Goal: Task Accomplishment & Management: Manage account settings

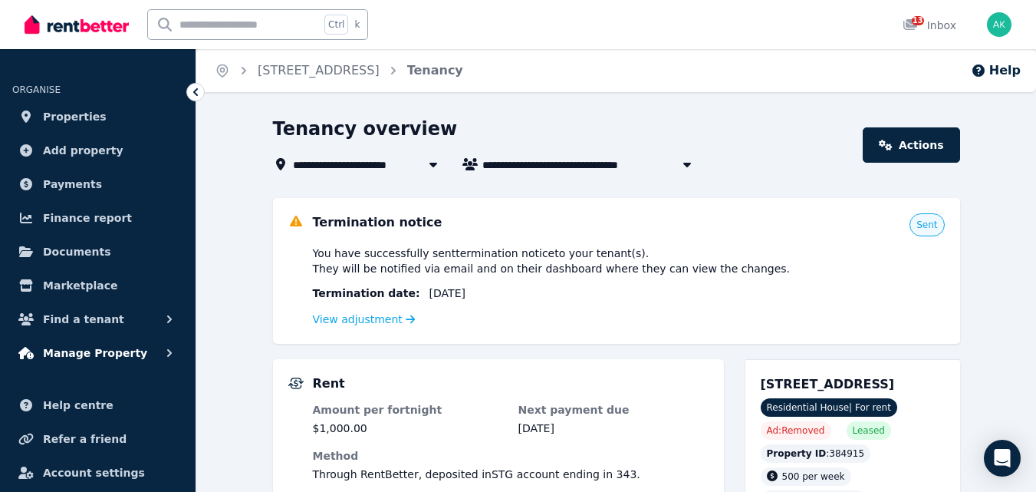
click at [98, 347] on span "Manage Property" at bounding box center [95, 353] width 104 height 18
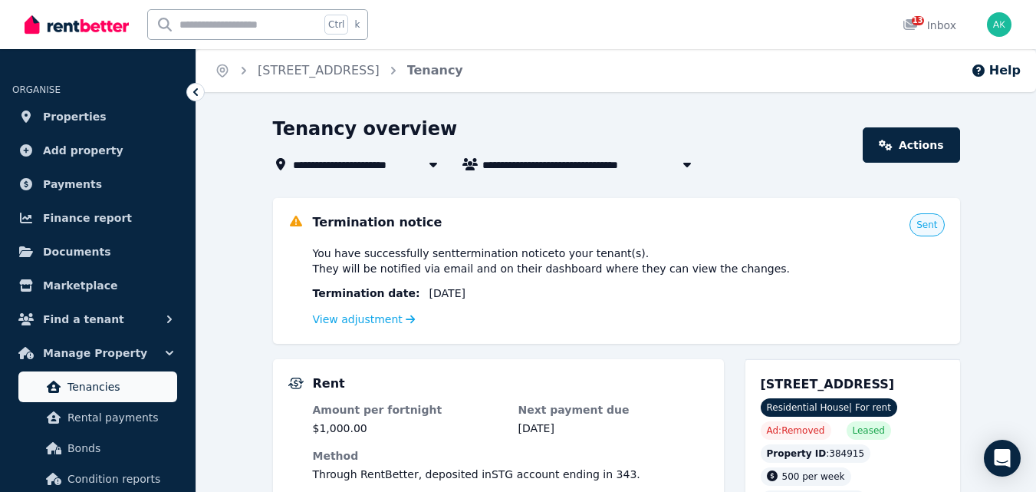
click at [92, 385] on span "Tenancies" at bounding box center [120, 386] width 104 height 18
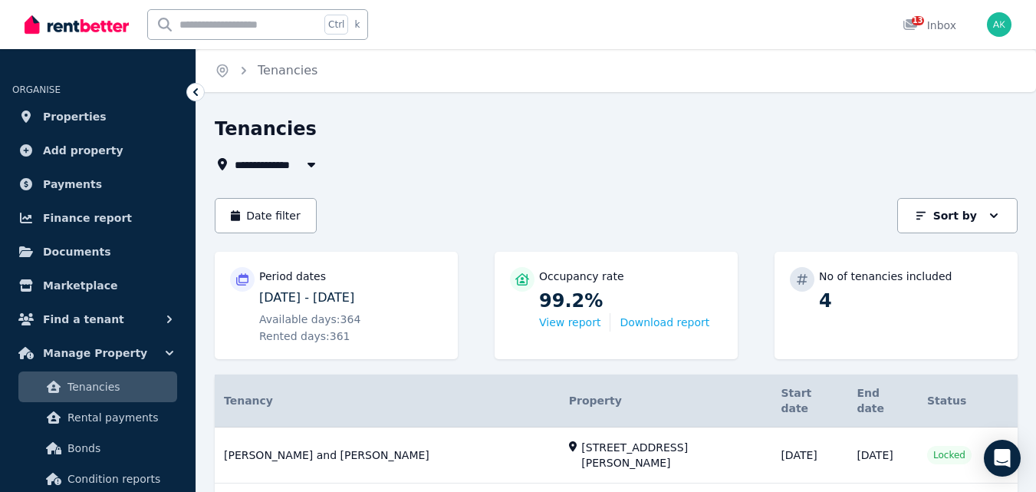
click at [305, 163] on icon "button" at bounding box center [311, 164] width 15 height 12
type input "**********"
click at [310, 430] on link "View property details" at bounding box center [616, 455] width 803 height 56
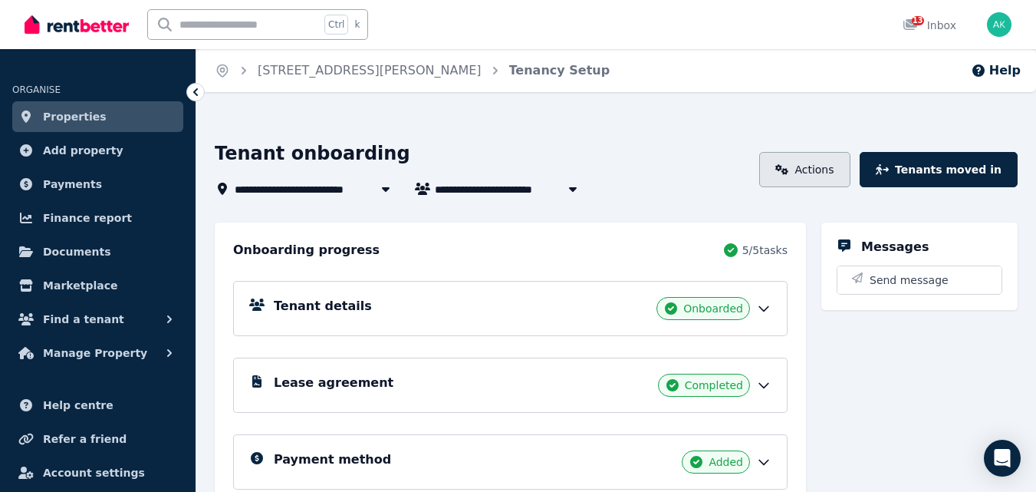
click at [846, 174] on link "Actions" at bounding box center [804, 169] width 91 height 35
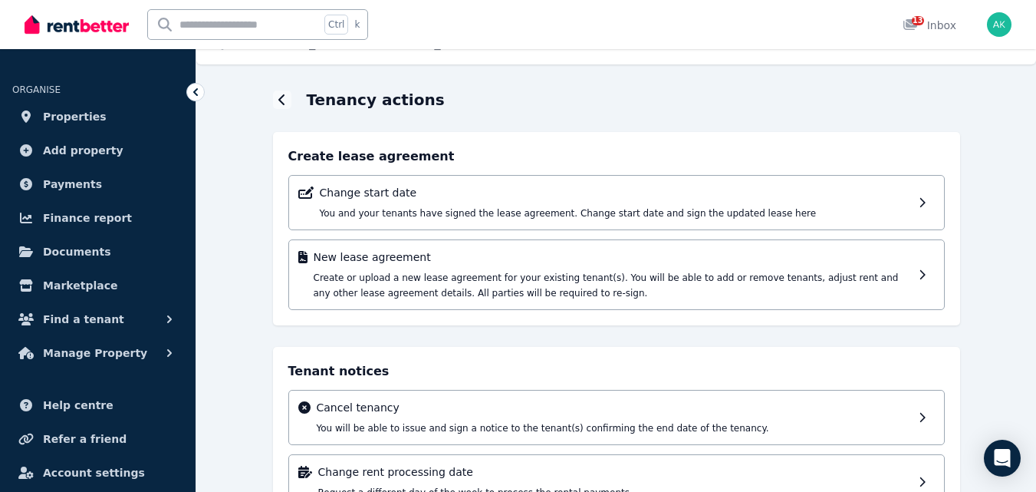
scroll to position [21, 0]
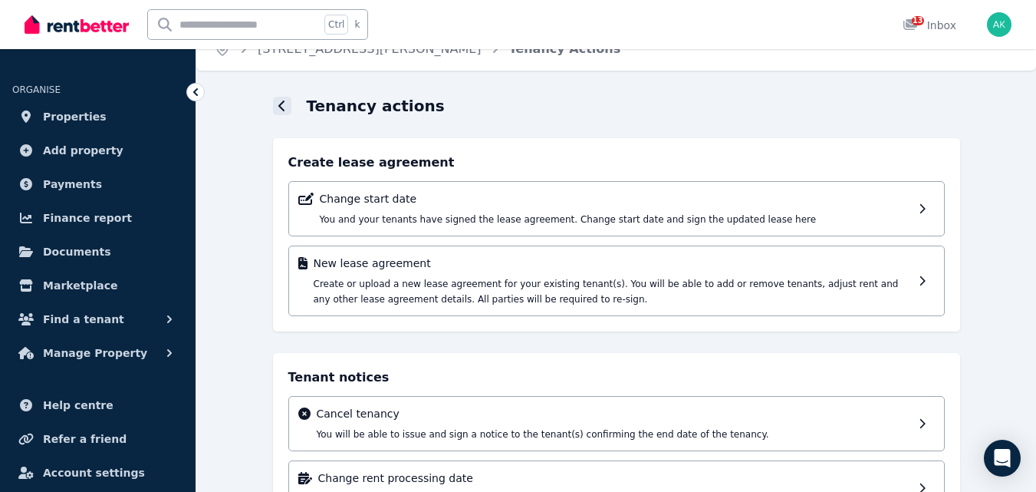
click at [285, 105] on icon at bounding box center [282, 106] width 8 height 12
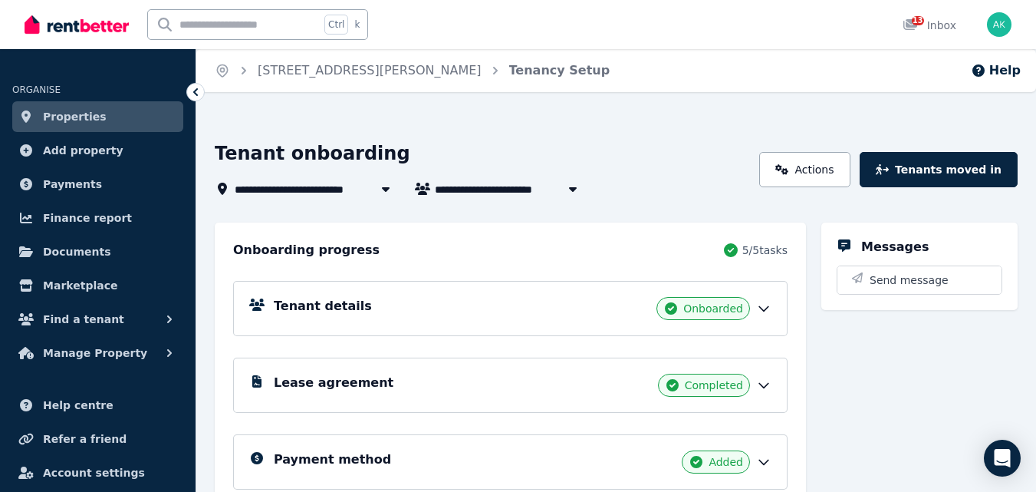
click at [325, 301] on h5 "Tenant details" at bounding box center [323, 306] width 98 height 18
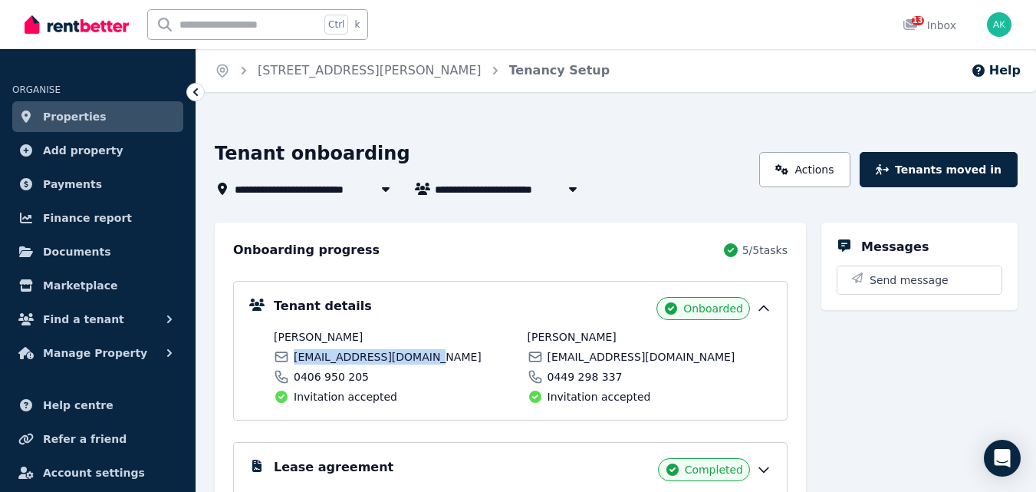
drag, startPoint x: 422, startPoint y: 359, endPoint x: 291, endPoint y: 357, distance: 130.4
click at [291, 357] on div "[EMAIL_ADDRESS][DOMAIN_NAME]" at bounding box center [396, 356] width 245 height 15
copy span "[EMAIL_ADDRESS][DOMAIN_NAME]"
